Goal: Transaction & Acquisition: Download file/media

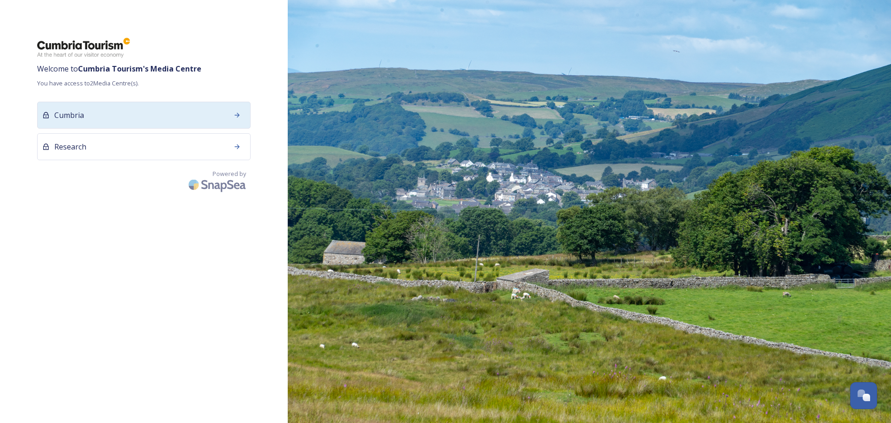
click at [143, 115] on div "Cumbria" at bounding box center [143, 115] width 213 height 27
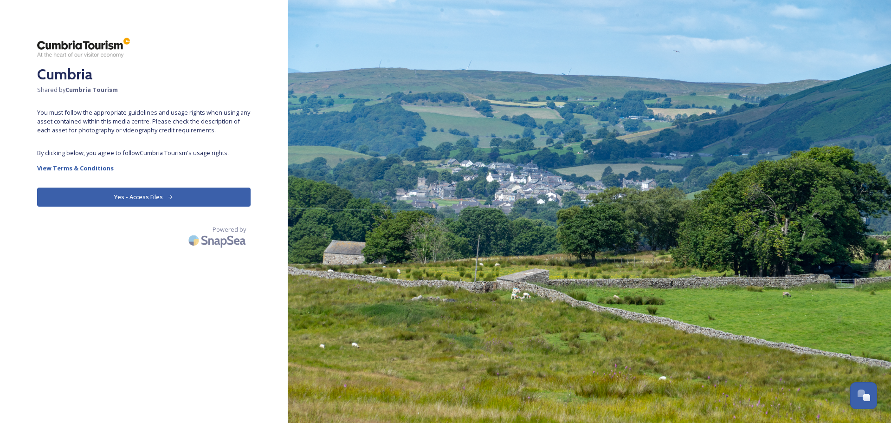
click at [129, 199] on button "Yes - Access Files" at bounding box center [143, 196] width 213 height 19
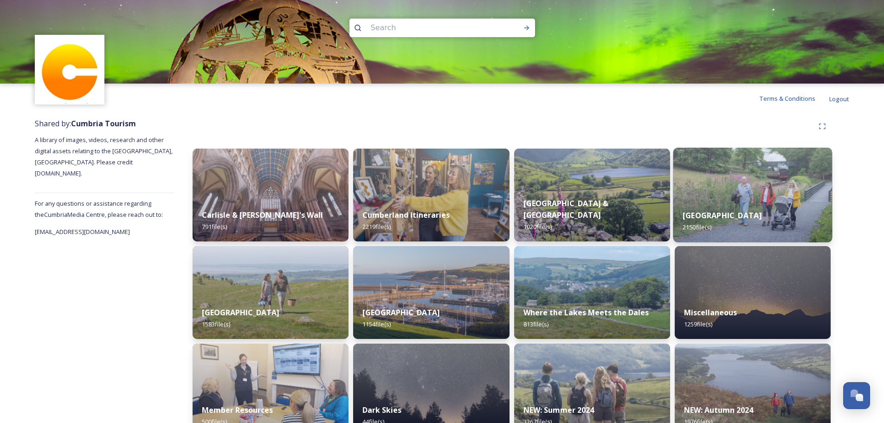
click at [774, 204] on div "[GEOGRAPHIC_DATA] 2150 file(s)" at bounding box center [752, 221] width 159 height 42
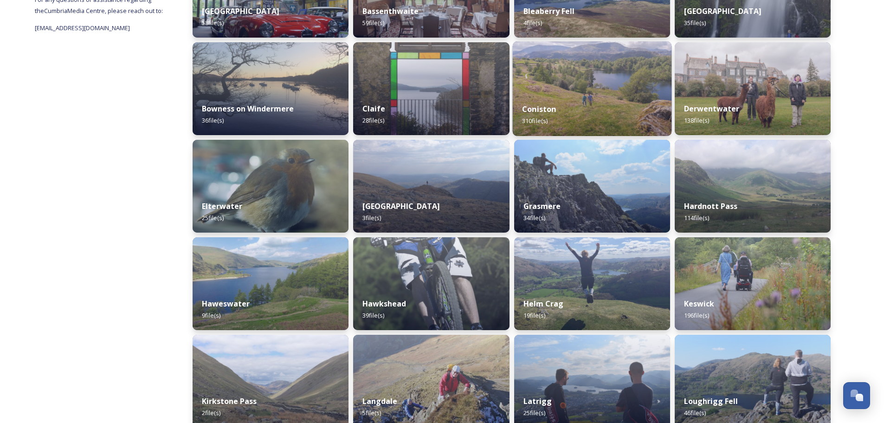
scroll to position [126, 0]
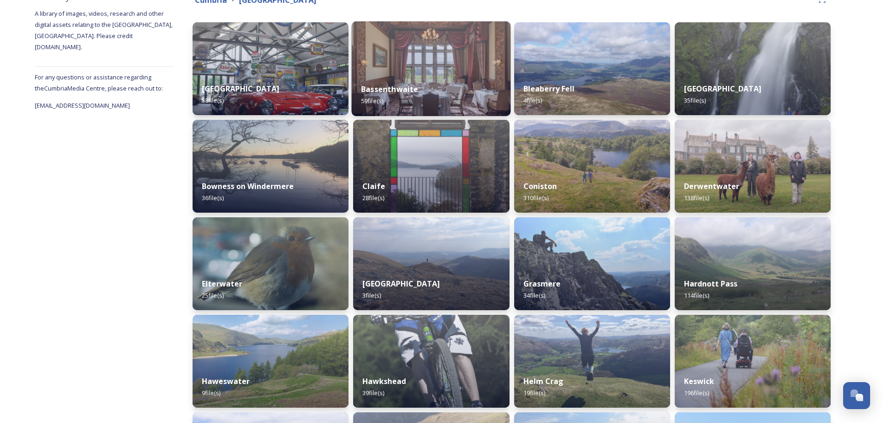
click at [384, 89] on strong "Bassenthwaite" at bounding box center [389, 89] width 57 height 10
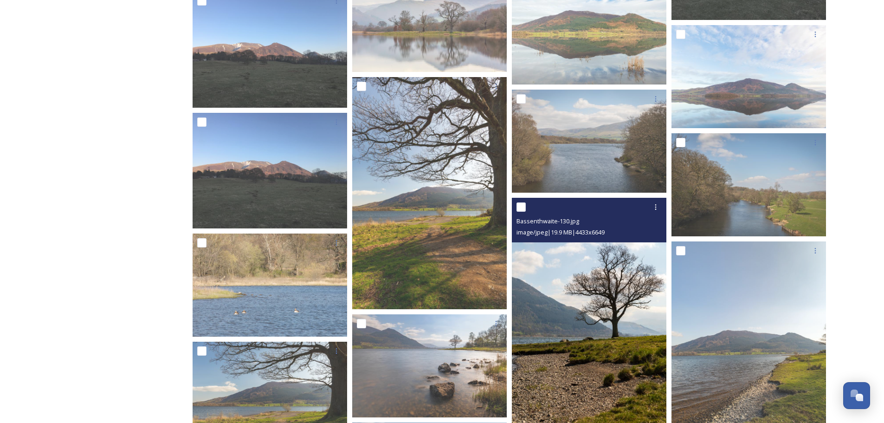
scroll to position [915, 0]
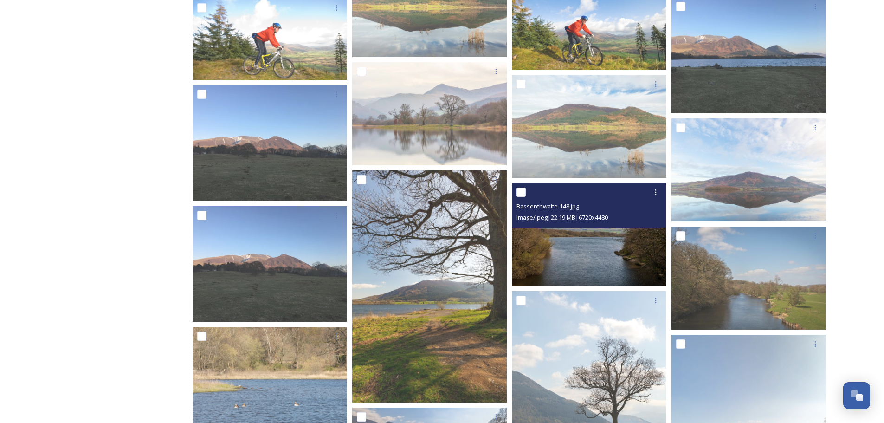
click at [591, 262] on img at bounding box center [589, 233] width 154 height 103
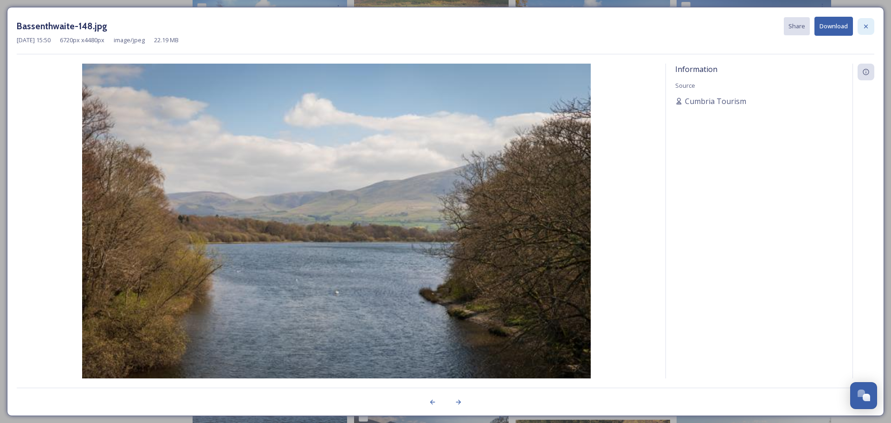
click at [871, 24] on div at bounding box center [865, 26] width 17 height 17
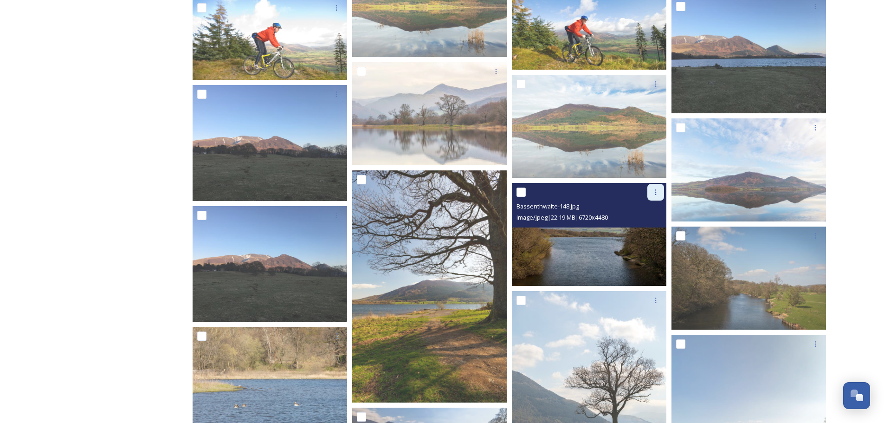
click at [655, 196] on div at bounding box center [655, 192] width 17 height 17
click at [578, 242] on img at bounding box center [589, 233] width 154 height 103
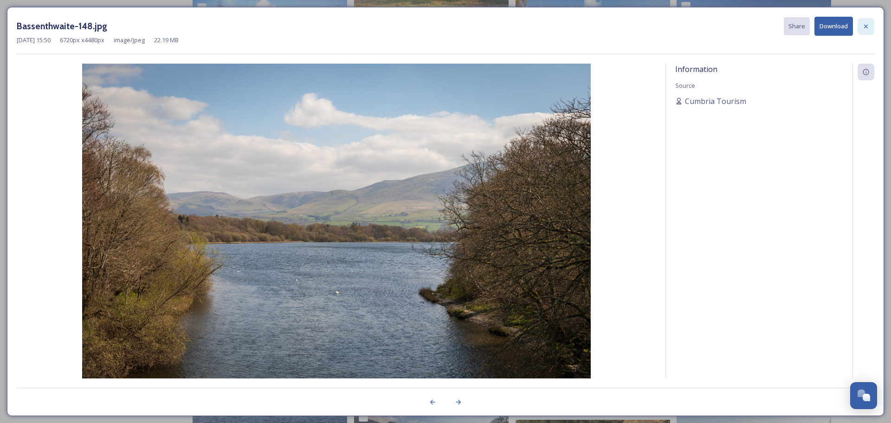
click at [862, 27] on icon at bounding box center [865, 26] width 7 height 7
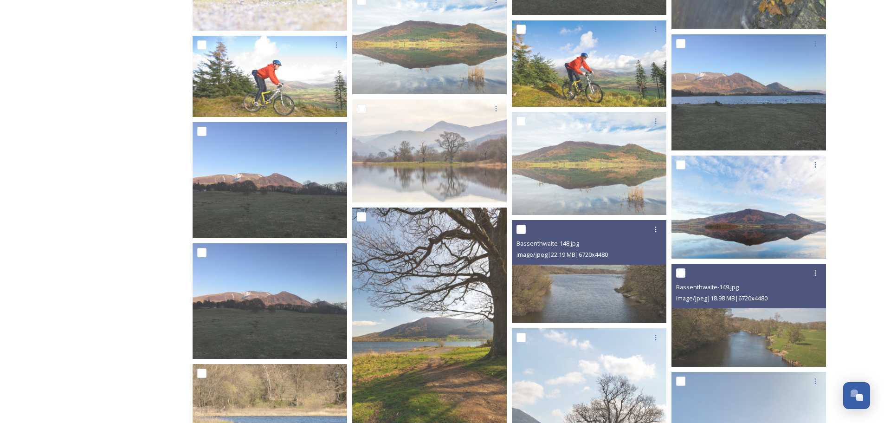
scroll to position [869, 0]
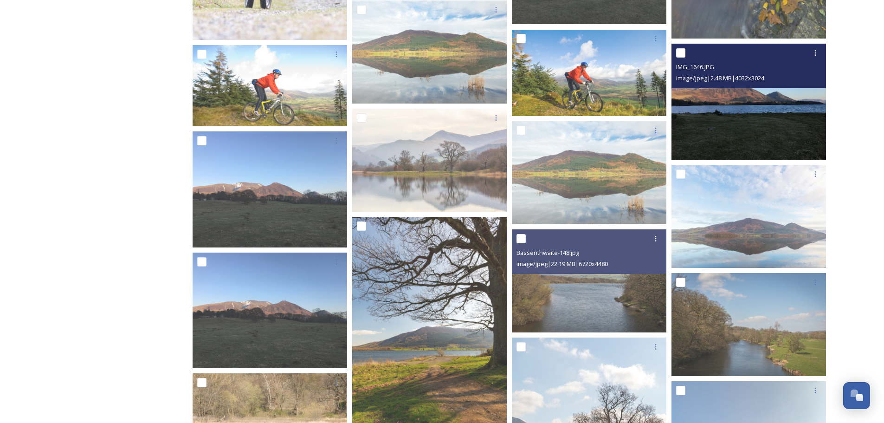
click at [744, 120] on img at bounding box center [748, 102] width 154 height 116
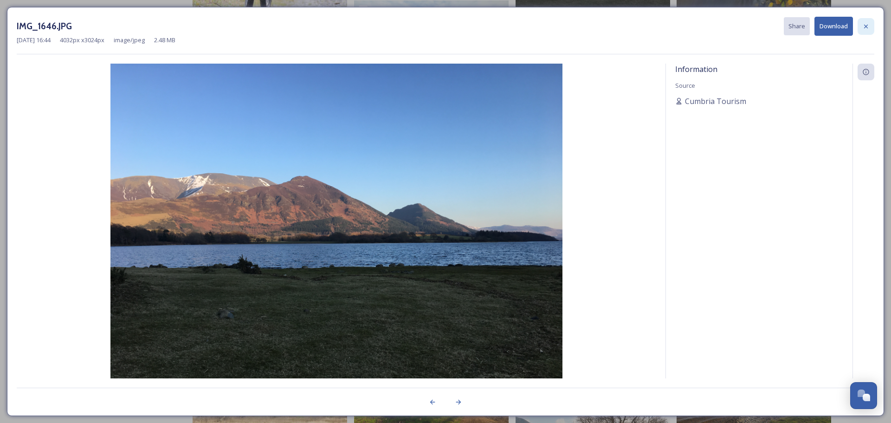
click at [863, 26] on icon at bounding box center [865, 26] width 7 height 7
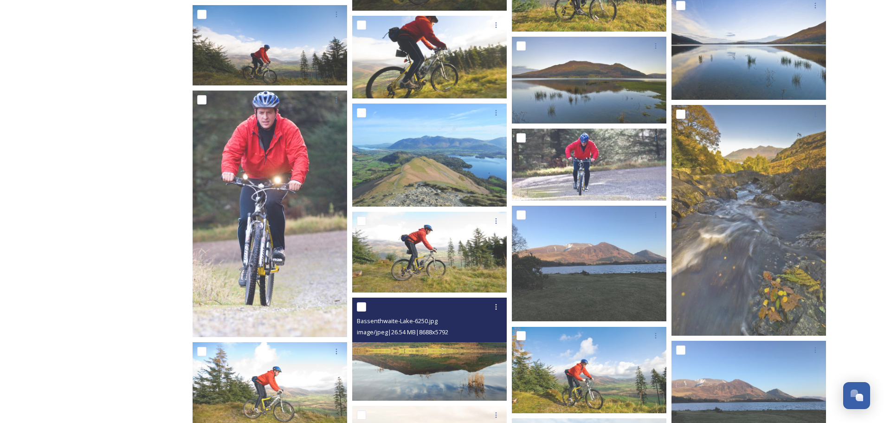
scroll to position [683, 0]
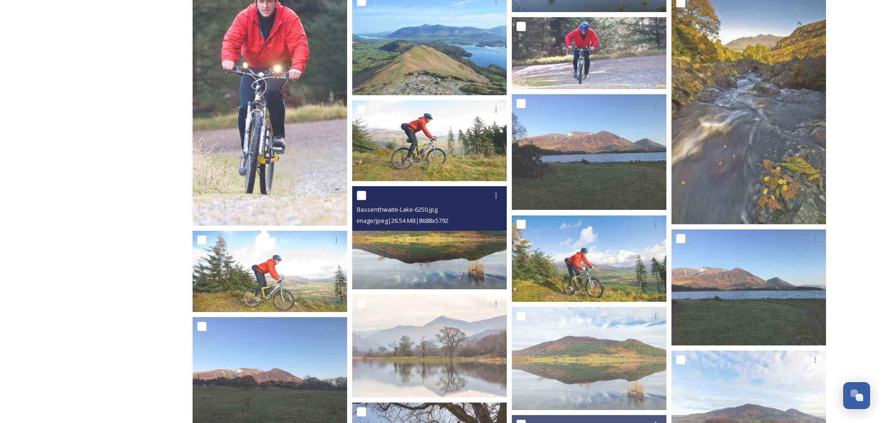
click at [437, 261] on img at bounding box center [429, 237] width 154 height 103
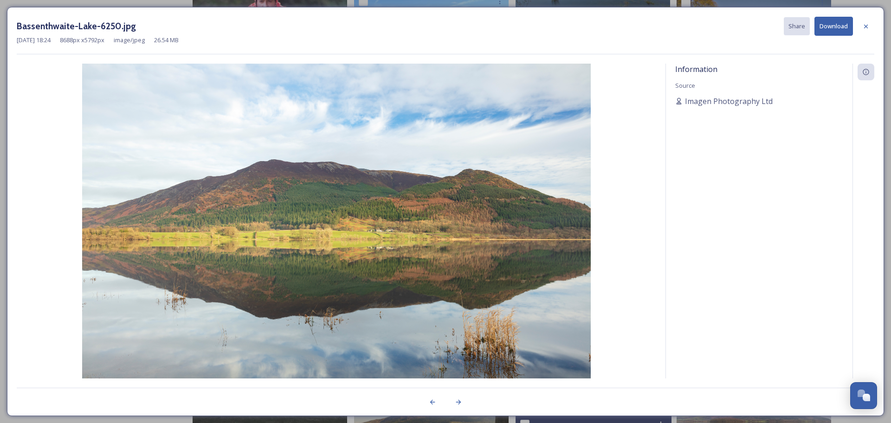
click at [823, 30] on button "Download" at bounding box center [833, 26] width 39 height 19
click at [867, 28] on icon at bounding box center [866, 26] width 4 height 4
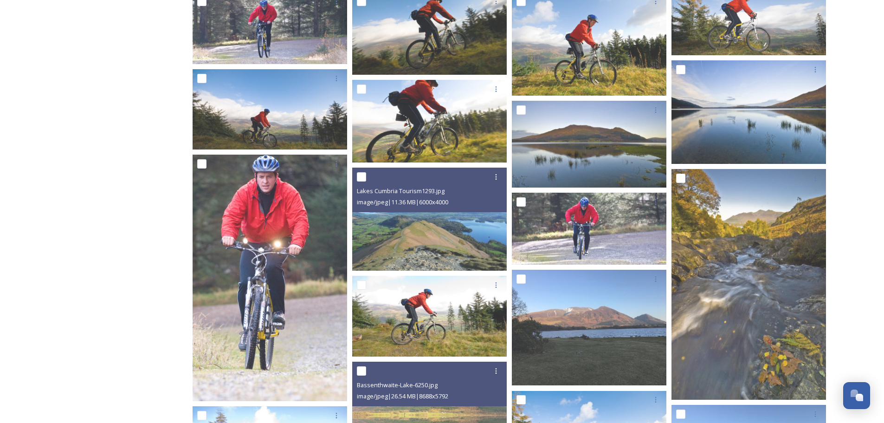
scroll to position [451, 0]
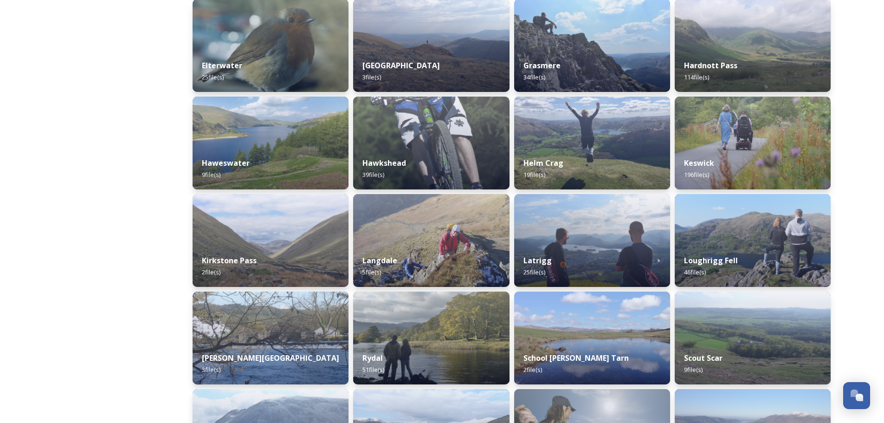
scroll to position [371, 0]
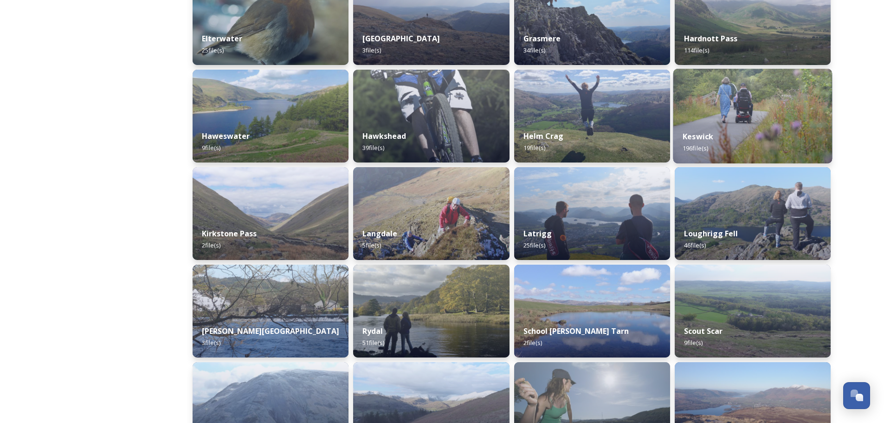
click at [726, 135] on div "Keswick 196 file(s)" at bounding box center [752, 142] width 159 height 42
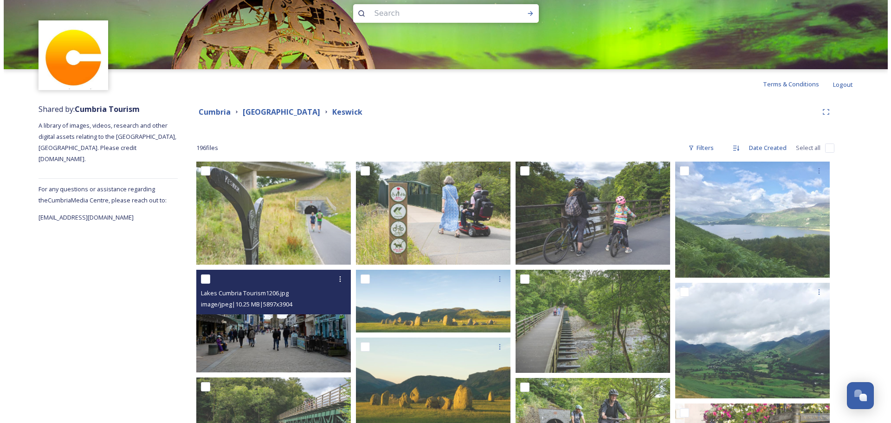
scroll to position [139, 0]
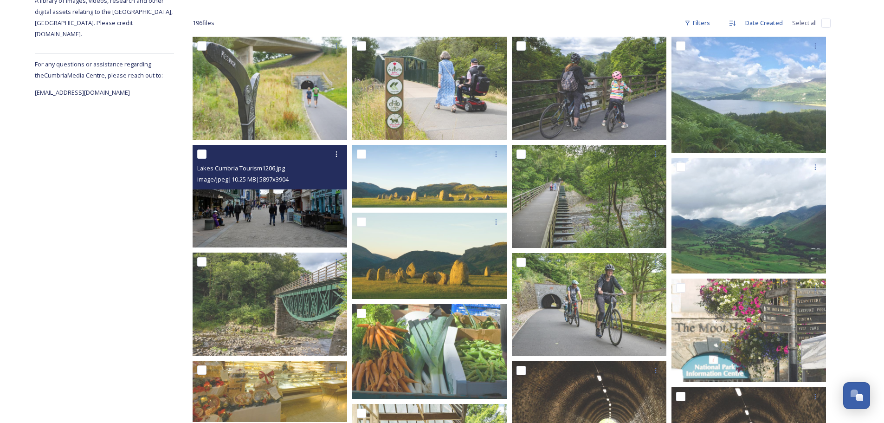
click at [276, 215] on img at bounding box center [270, 196] width 154 height 102
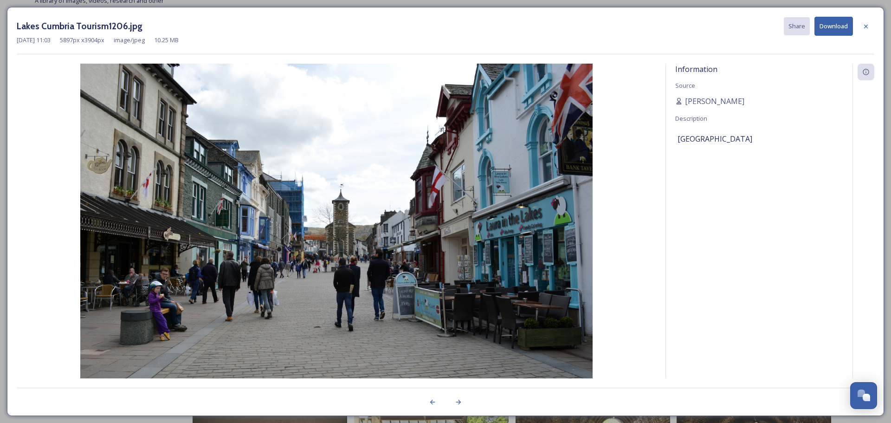
click at [834, 25] on button "Download" at bounding box center [833, 26] width 39 height 19
